Goal: Communication & Community: Connect with others

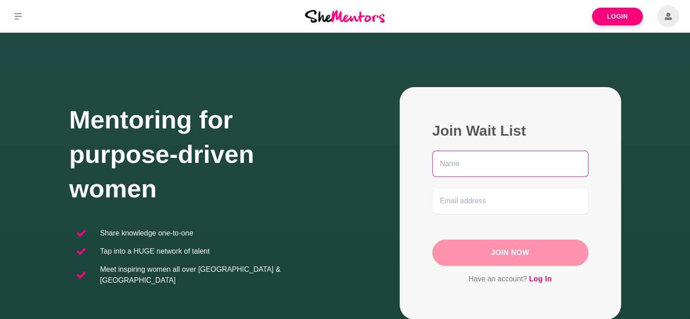
click at [472, 163] on input "text" at bounding box center [511, 164] width 156 height 26
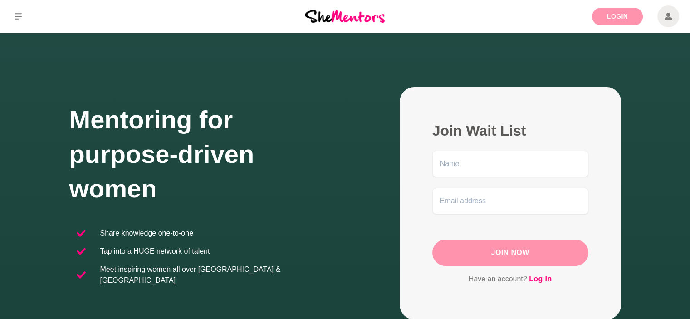
click at [606, 19] on link "Login" at bounding box center [617, 17] width 51 height 18
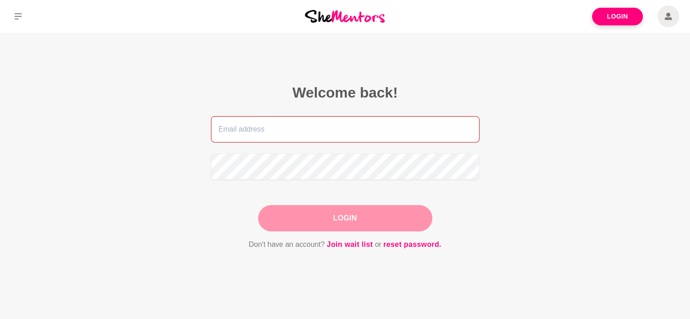
click at [251, 130] on input "email" at bounding box center [345, 129] width 269 height 26
type input "[EMAIL_ADDRESS][DOMAIN_NAME]"
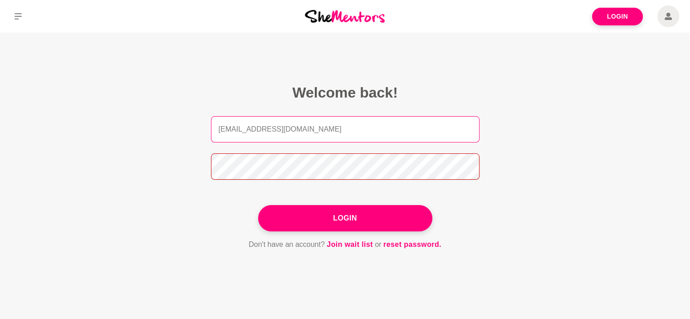
click at [258, 205] on button "Login" at bounding box center [345, 218] width 174 height 26
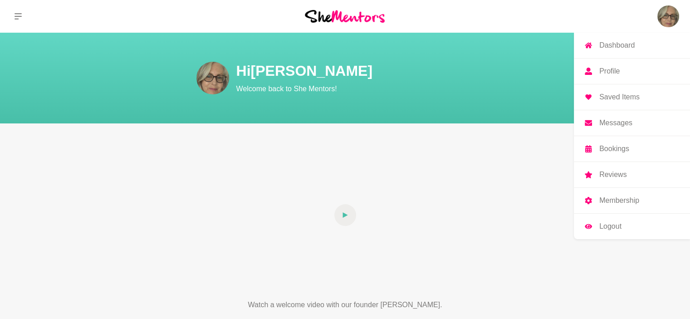
click at [673, 15] on img at bounding box center [669, 16] width 22 height 22
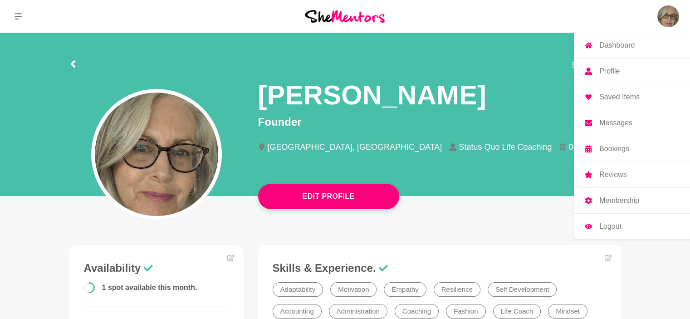
click at [619, 122] on p "Messages" at bounding box center [616, 122] width 33 height 7
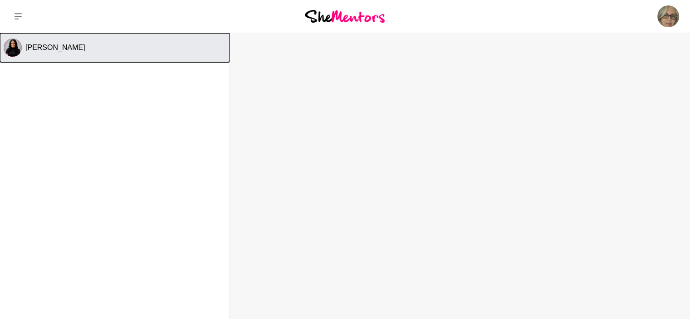
click at [54, 50] on span "[PERSON_NAME]" at bounding box center [55, 48] width 60 height 8
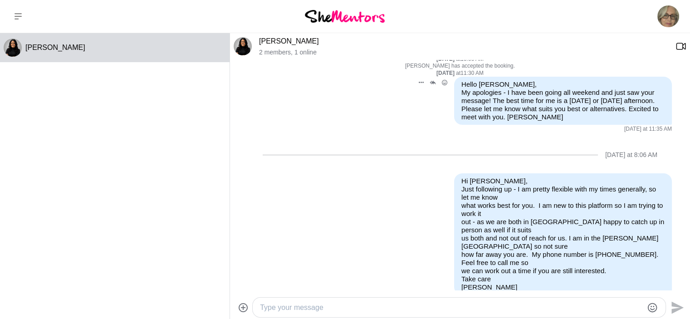
scroll to position [218, 0]
